Goal: Information Seeking & Learning: Find specific fact

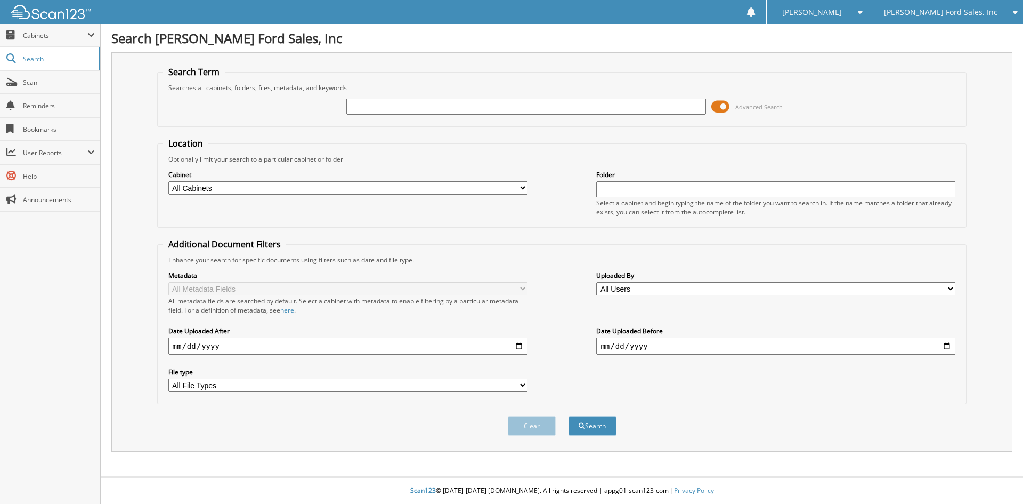
drag, startPoint x: 917, startPoint y: 10, endPoint x: 944, endPoint y: 49, distance: 47.8
click at [918, 10] on span "[PERSON_NAME] Ford Sales, Inc" at bounding box center [941, 12] width 114 height 6
click at [936, 35] on link "[PERSON_NAME] Kia" at bounding box center [946, 33] width 155 height 19
type input "[PERSON_NAME]"
click at [569, 416] on button "Search" at bounding box center [593, 426] width 48 height 20
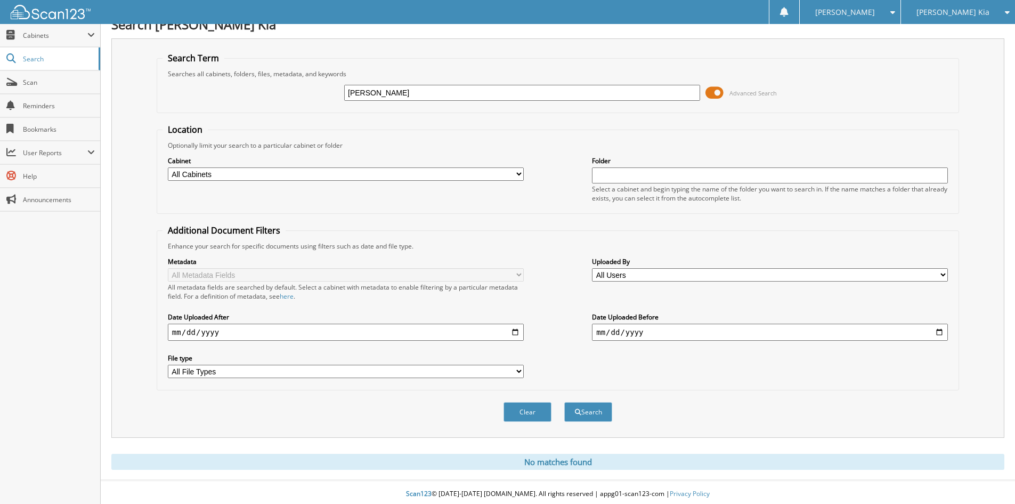
scroll to position [18, 0]
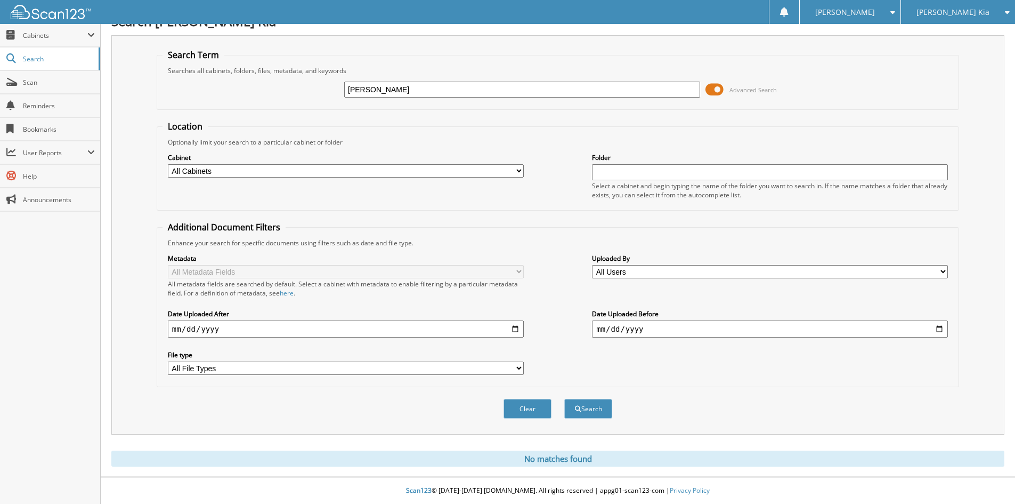
click at [416, 91] on input "collings" at bounding box center [522, 90] width 356 height 16
type input "527064a"
click at [564, 399] on button "Search" at bounding box center [588, 409] width 48 height 20
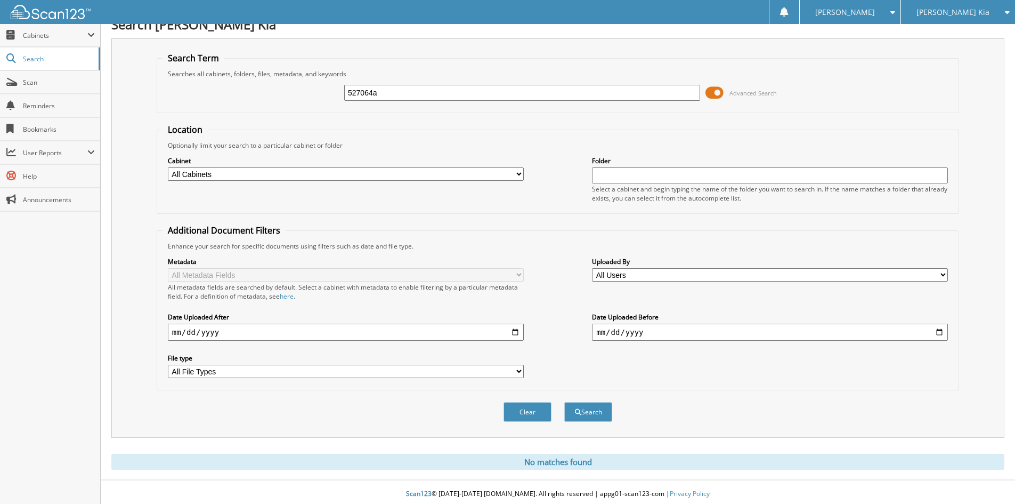
scroll to position [18, 0]
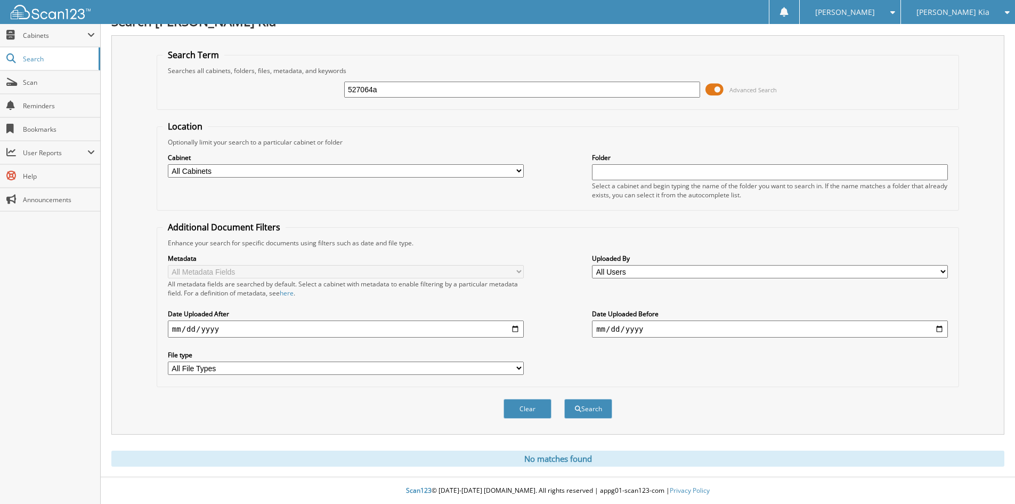
click at [404, 86] on input "527064a" at bounding box center [522, 90] width 356 height 16
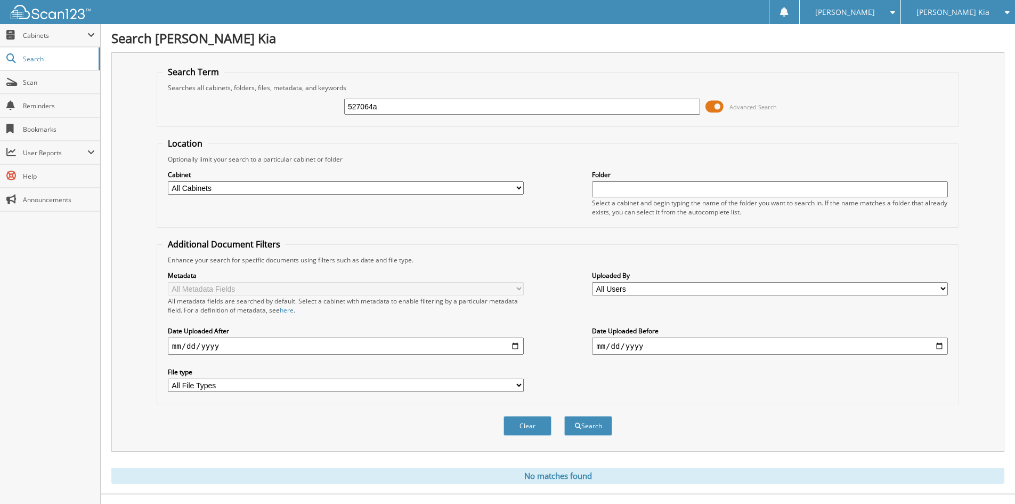
drag, startPoint x: 407, startPoint y: 112, endPoint x: 339, endPoint y: 117, distance: 68.4
click at [339, 117] on div "527064a Advanced Search" at bounding box center [558, 106] width 791 height 29
type input "collings"
click at [564, 416] on button "Search" at bounding box center [588, 426] width 48 height 20
click at [968, 5] on div "[PERSON_NAME] Kia" at bounding box center [958, 12] width 103 height 24
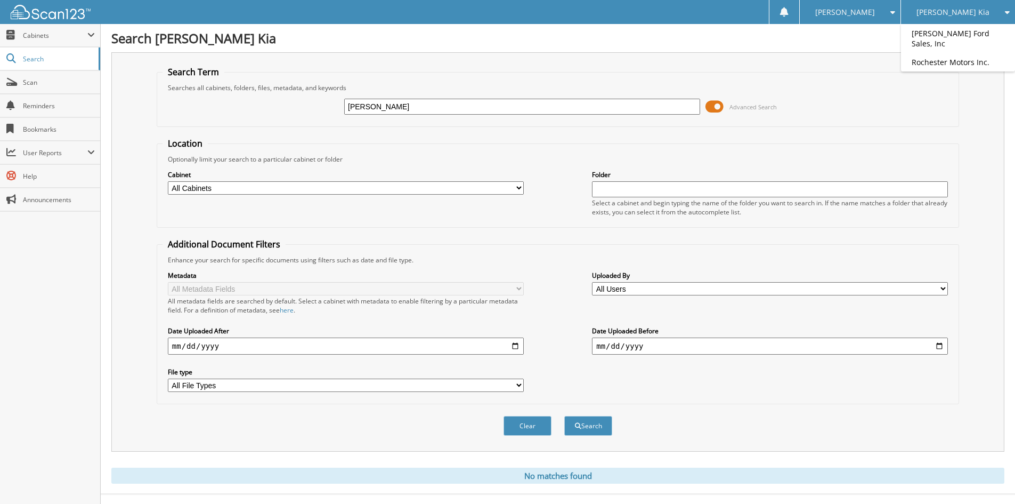
click at [774, 40] on h1 "Search [PERSON_NAME] Kia" at bounding box center [557, 38] width 893 height 18
click at [936, 9] on span "[PERSON_NAME] Kia" at bounding box center [953, 12] width 73 height 6
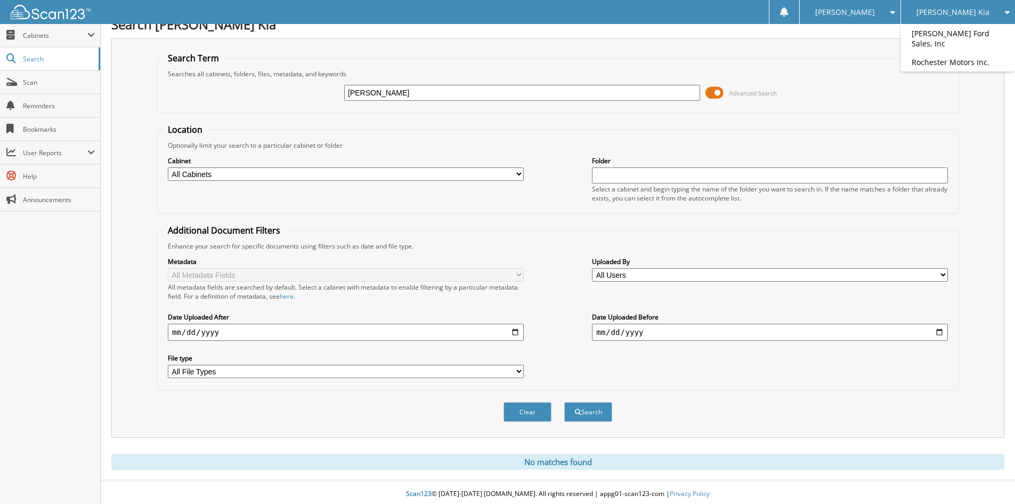
scroll to position [18, 0]
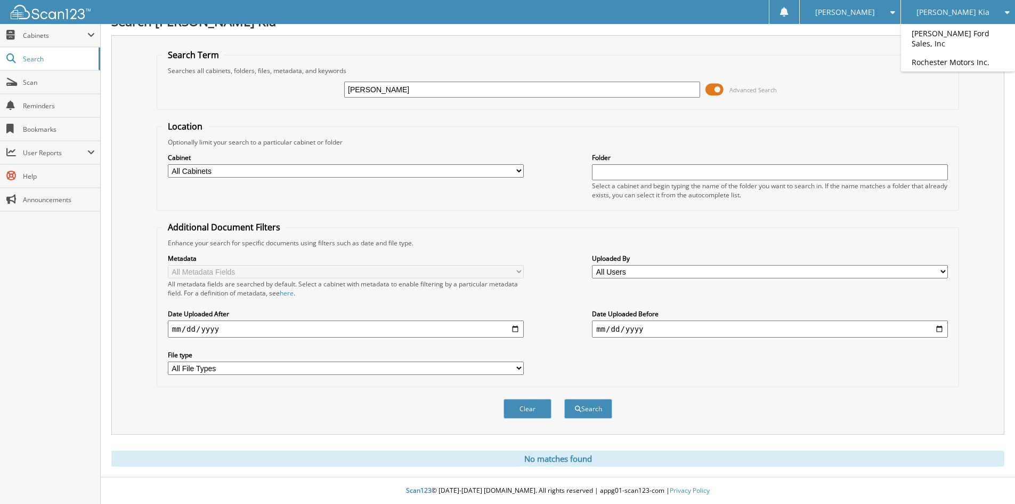
drag, startPoint x: 447, startPoint y: 93, endPoint x: 310, endPoint y: 91, distance: 137.5
click at [310, 91] on div "collings Advanced Search" at bounding box center [558, 89] width 791 height 29
click at [391, 84] on input "collings" at bounding box center [522, 90] width 356 height 16
type input "60335"
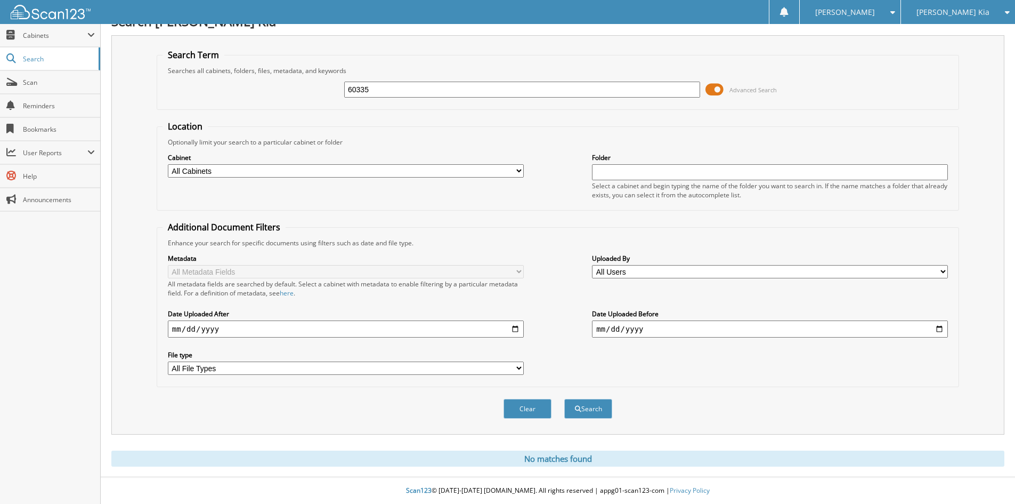
click at [564, 399] on button "Search" at bounding box center [588, 409] width 48 height 20
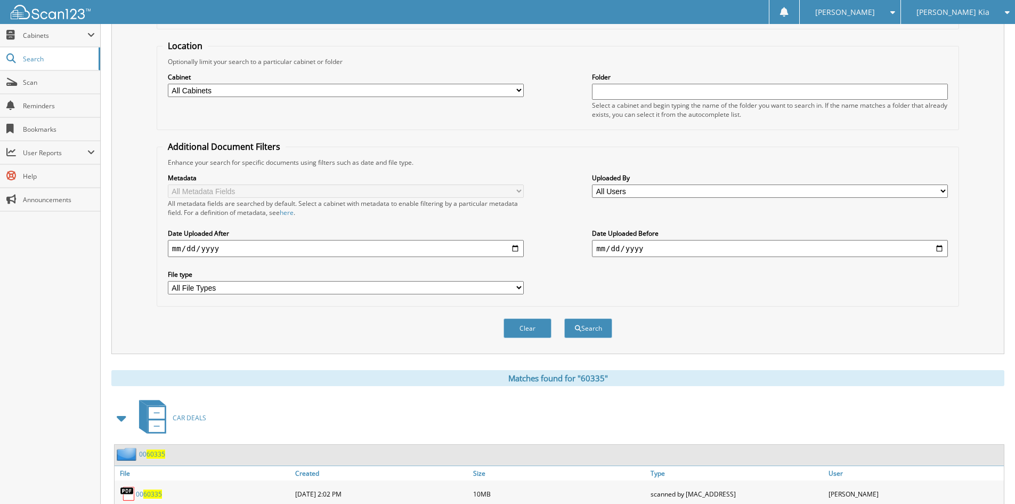
scroll to position [151, 0]
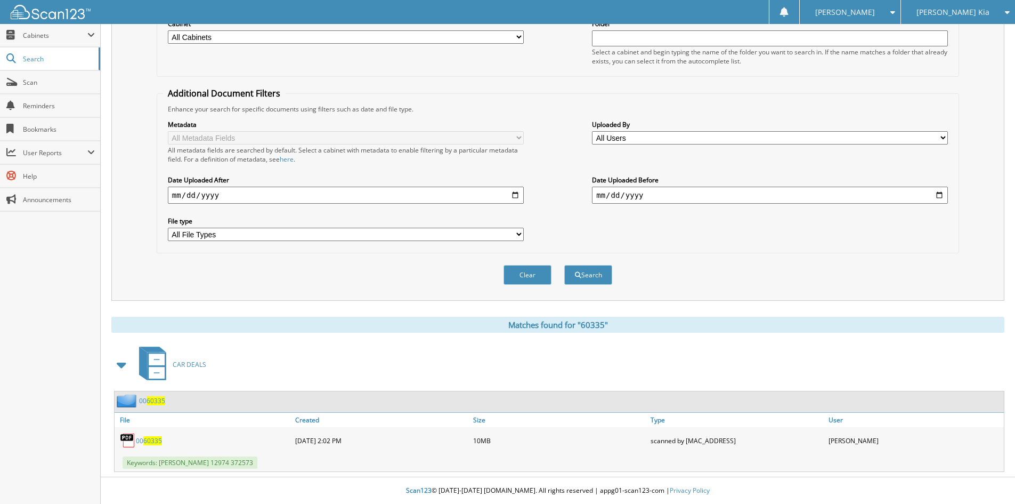
click at [155, 403] on span "60335" at bounding box center [156, 400] width 19 height 9
